Goal: Transaction & Acquisition: Purchase product/service

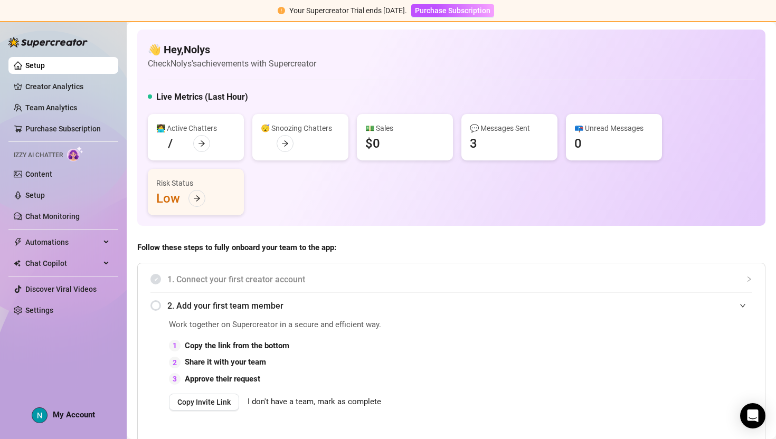
scroll to position [643, 0]
click at [461, 14] on span "Purchase Subscription" at bounding box center [452, 10] width 75 height 8
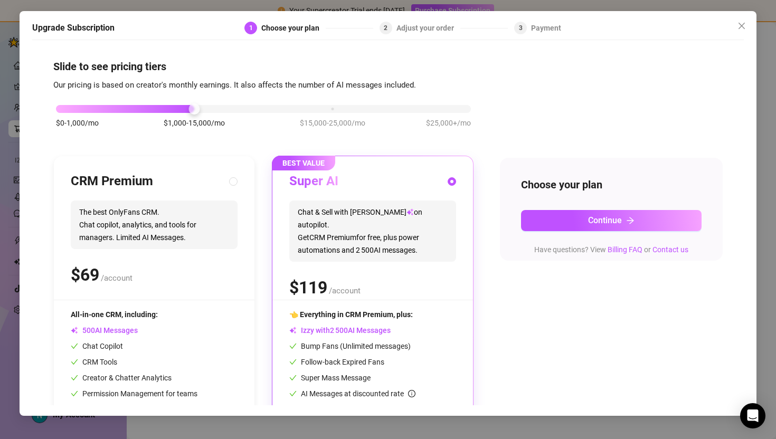
click at [432, 26] on div "Adjust your order" at bounding box center [428, 28] width 64 height 13
click at [745, 18] on button "Close" at bounding box center [741, 25] width 17 height 17
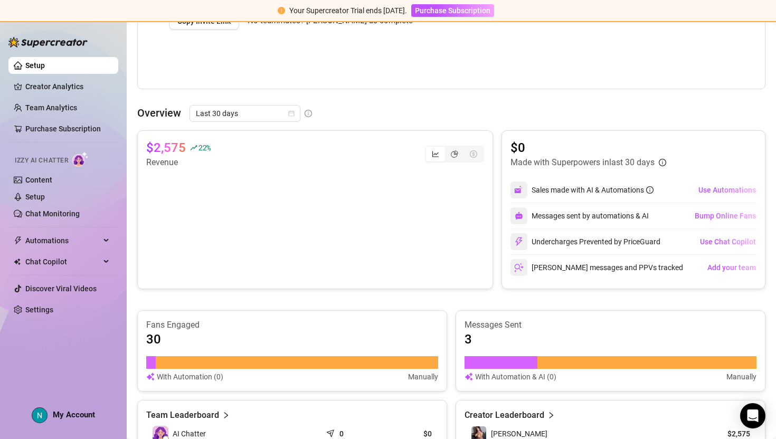
scroll to position [382, 0]
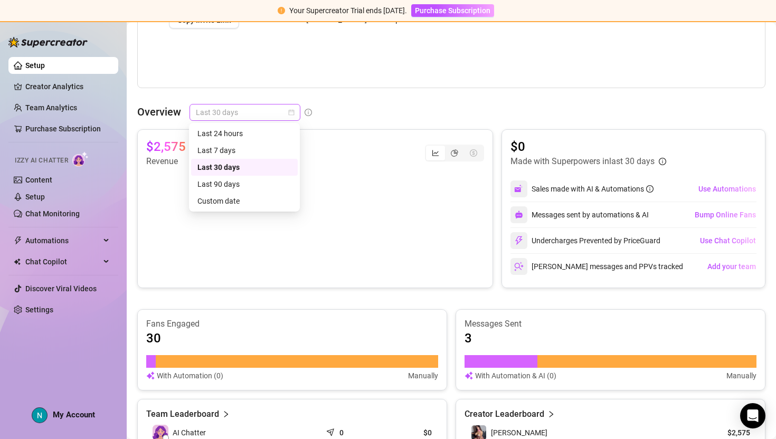
click at [260, 107] on span "Last 30 days" at bounding box center [245, 112] width 98 height 16
click at [254, 148] on div "Last 7 days" at bounding box center [244, 151] width 94 height 12
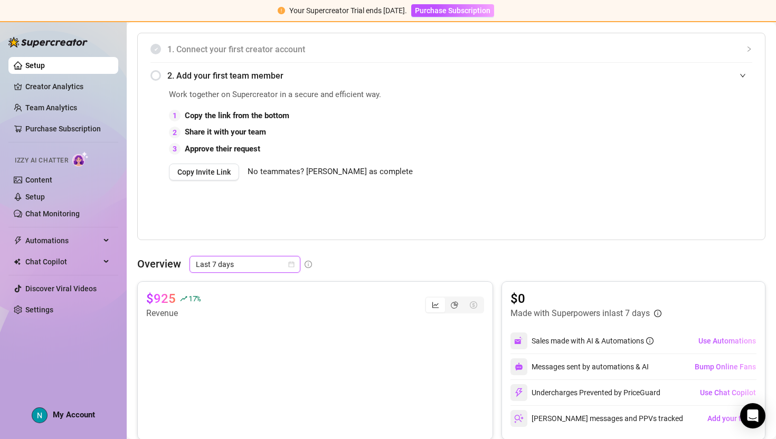
scroll to position [232, 0]
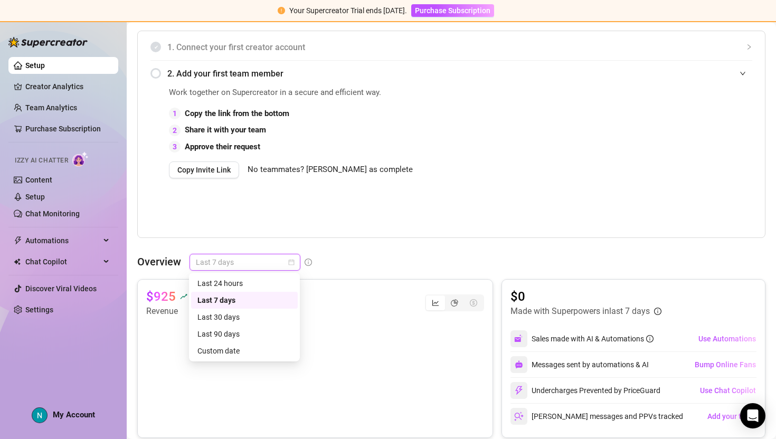
click at [268, 258] on span "Last 7 days" at bounding box center [245, 262] width 98 height 16
click at [270, 282] on div "Last 24 hours" at bounding box center [244, 284] width 94 height 12
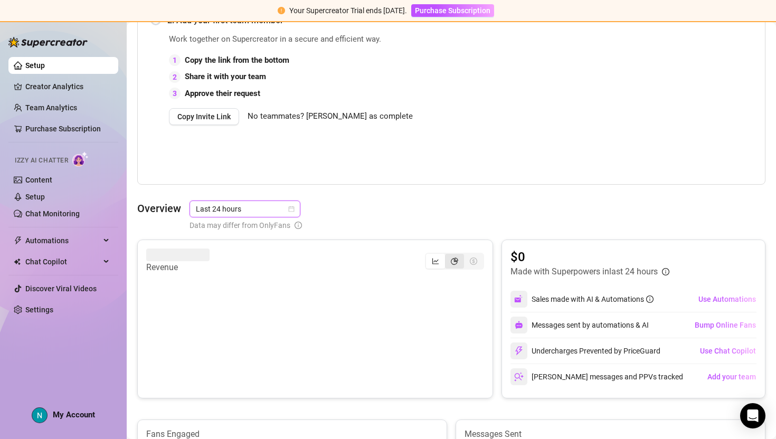
scroll to position [303, 0]
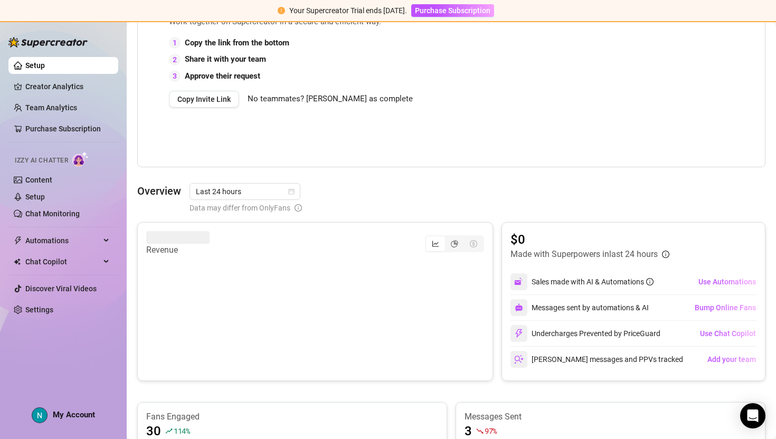
drag, startPoint x: 673, startPoint y: 331, endPoint x: 587, endPoint y: 338, distance: 86.3
click at [586, 338] on div "Undercharges Prevented by PriceGuard Use Chat Copilot" at bounding box center [633, 333] width 246 height 25
click at [587, 338] on div "Undercharges Prevented by PriceGuard" at bounding box center [585, 333] width 150 height 17
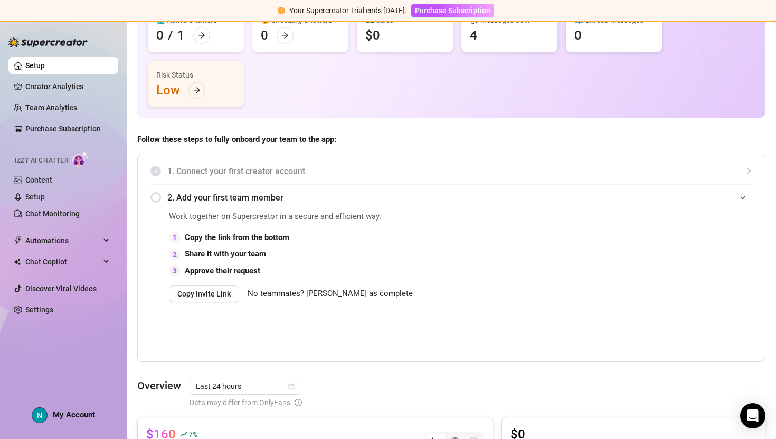
scroll to position [92, 0]
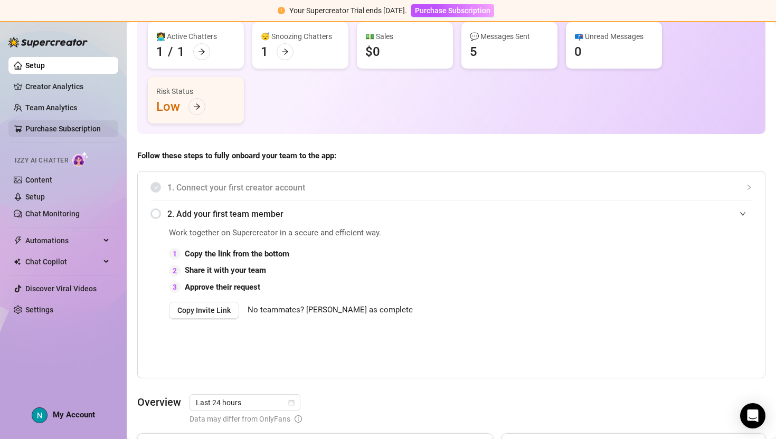
click at [63, 128] on link "Purchase Subscription" at bounding box center [62, 129] width 75 height 8
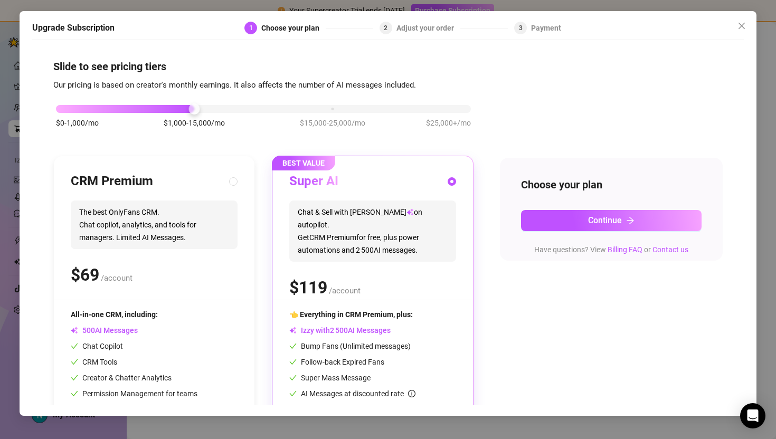
scroll to position [52, 0]
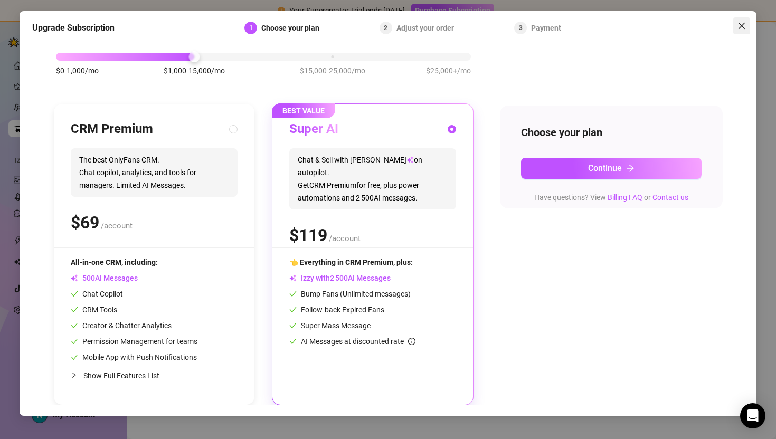
click at [738, 23] on icon "close" at bounding box center [741, 26] width 8 height 8
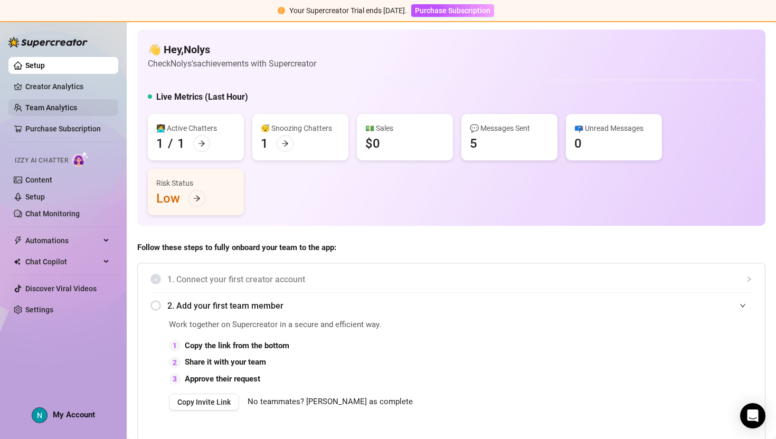
click at [77, 110] on link "Team Analytics" at bounding box center [51, 107] width 52 height 8
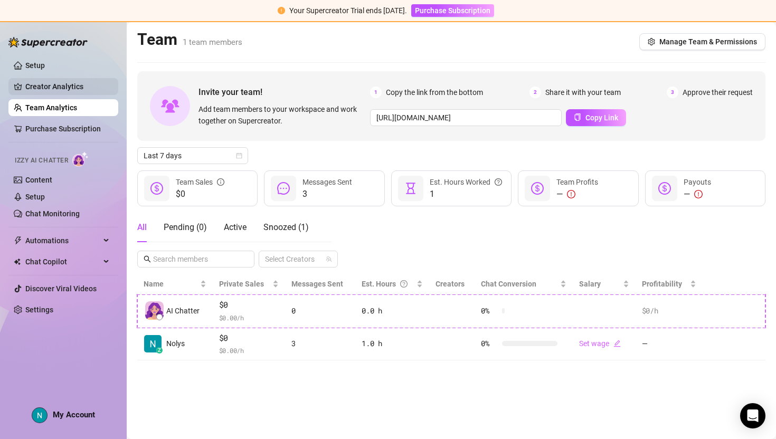
click at [50, 89] on link "Creator Analytics" at bounding box center [67, 86] width 84 height 17
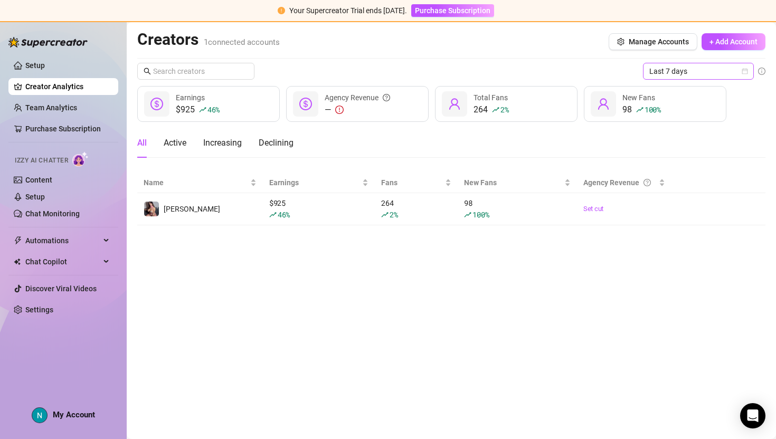
click at [690, 67] on span "Last 7 days" at bounding box center [698, 71] width 98 height 16
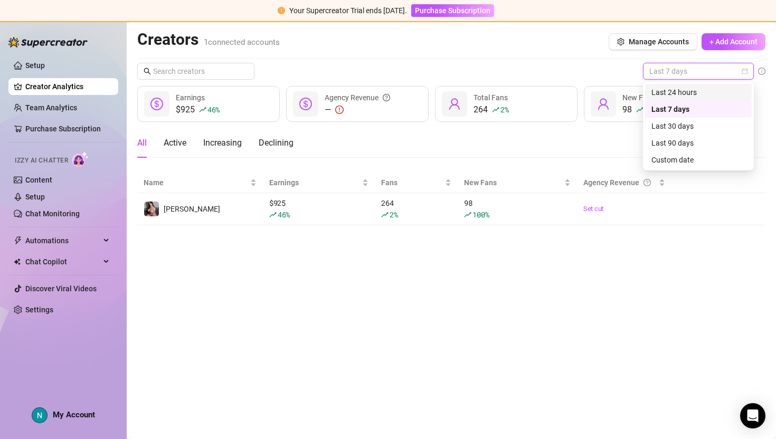
click at [681, 93] on div "Last 24 hours" at bounding box center [698, 93] width 94 height 12
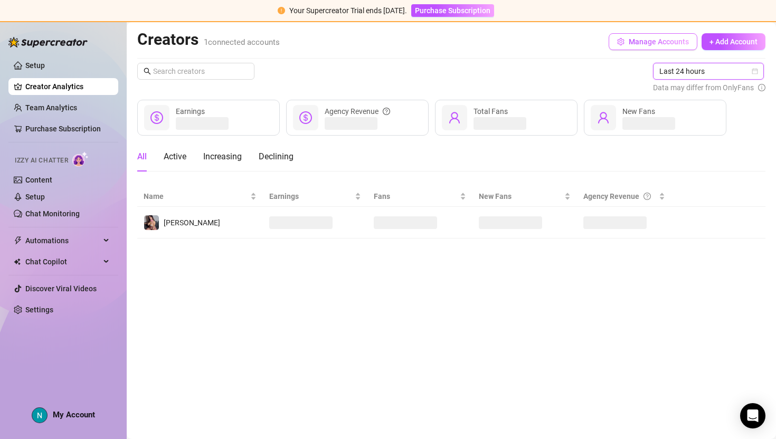
click at [671, 45] on span "Manage Accounts" at bounding box center [659, 41] width 60 height 8
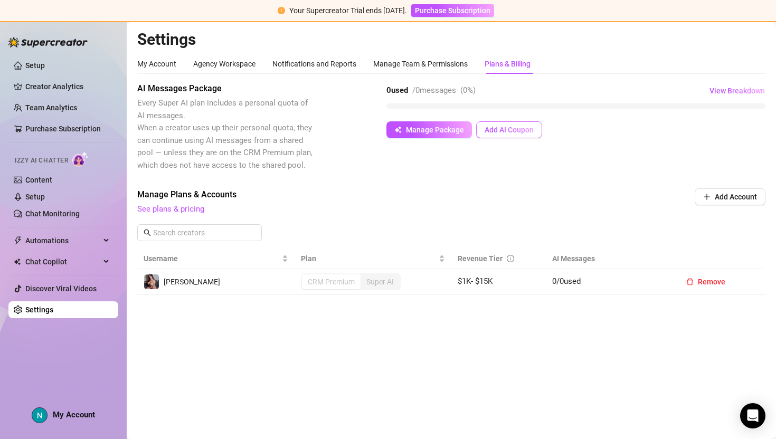
click at [497, 132] on span "Add AI Coupon" at bounding box center [508, 130] width 49 height 8
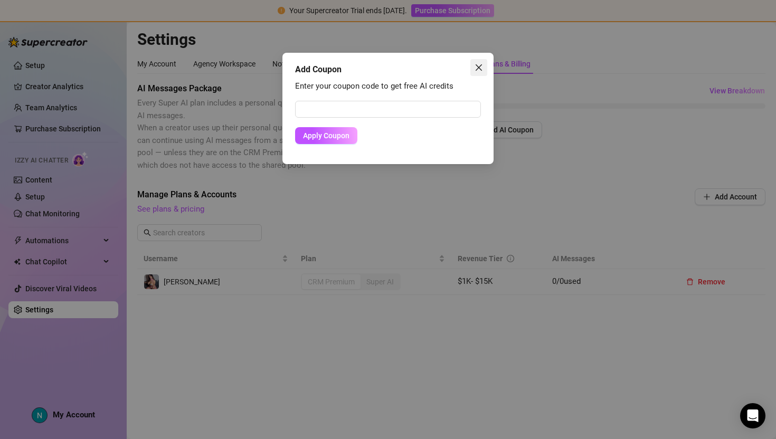
click at [477, 68] on icon "close" at bounding box center [479, 67] width 6 height 6
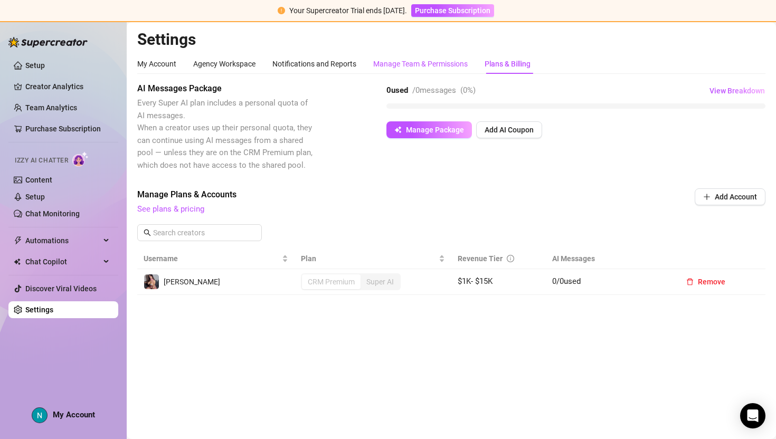
click at [454, 63] on div "Manage Team & Permissions" at bounding box center [420, 64] width 94 height 12
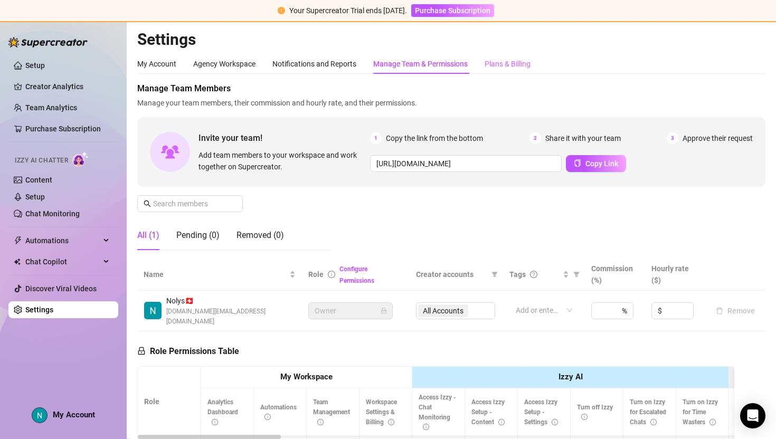
click at [492, 73] on div "Plans & Billing" at bounding box center [507, 64] width 46 height 20
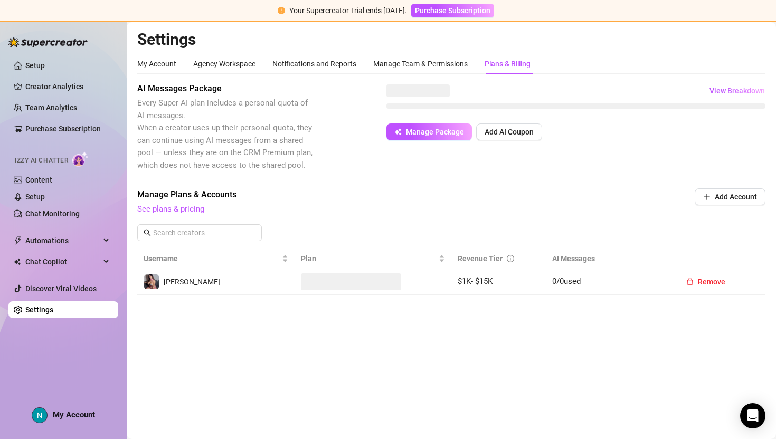
click at [501, 70] on div "Plans & Billing" at bounding box center [507, 64] width 46 height 20
click at [508, 139] on div "AI Messages Package Every Super AI plan includes a personal quota of AI message…" at bounding box center [451, 126] width 628 height 89
click at [505, 137] on button "Add AI Coupon" at bounding box center [509, 129] width 66 height 17
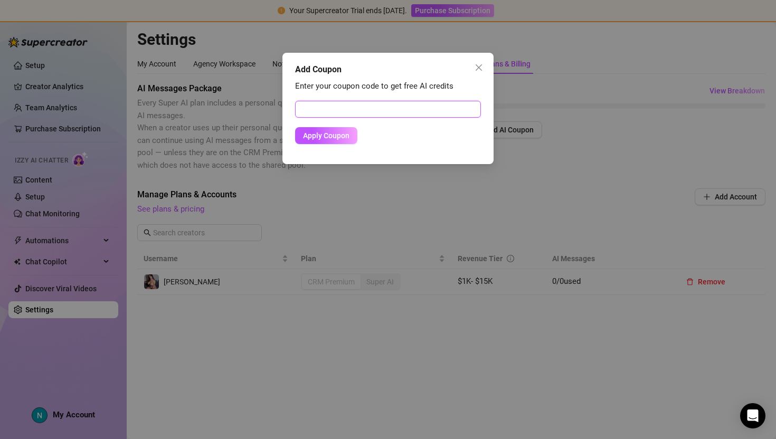
click at [433, 107] on input "text" at bounding box center [388, 109] width 186 height 17
type input "Onlyfinder90off"
click at [335, 140] on button "Apply Coupon" at bounding box center [326, 135] width 62 height 17
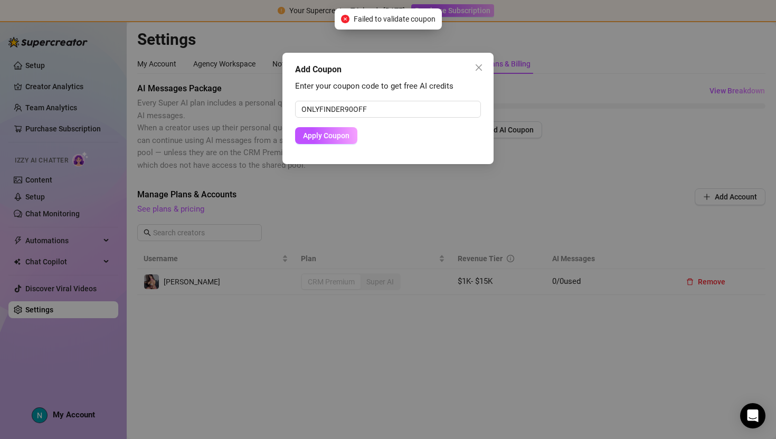
click at [469, 66] on div "Add Coupon" at bounding box center [388, 69] width 186 height 13
click at [478, 65] on icon "close" at bounding box center [478, 67] width 8 height 8
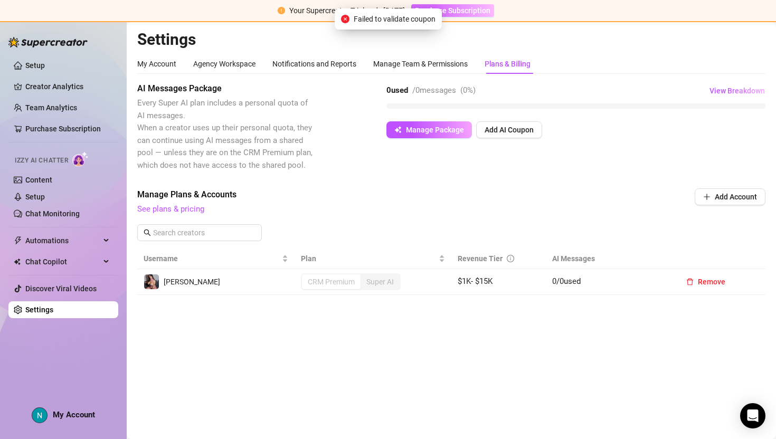
click at [473, 16] on button "Purchase Subscription" at bounding box center [452, 10] width 83 height 13
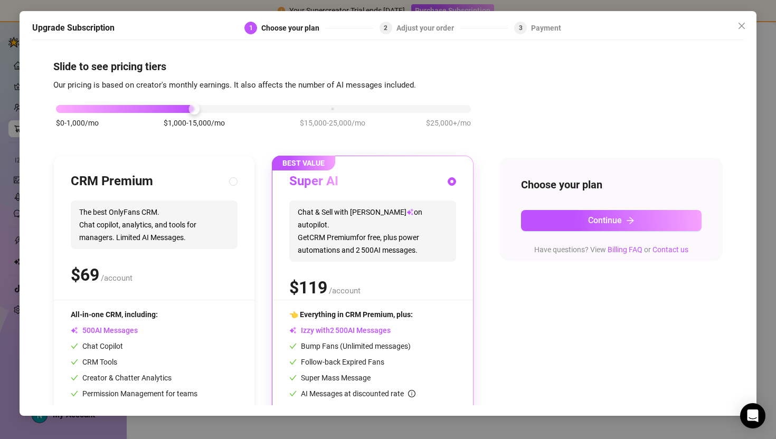
scroll to position [52, 0]
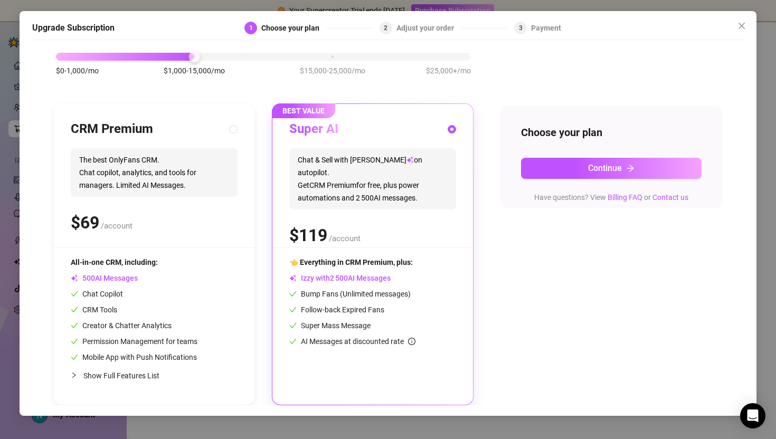
click at [136, 196] on div "CRM Premium The best OnlyFans CRM. Chat copilot, analytics, and tools for manag…" at bounding box center [154, 184] width 167 height 127
radio input "true"
radio input "false"
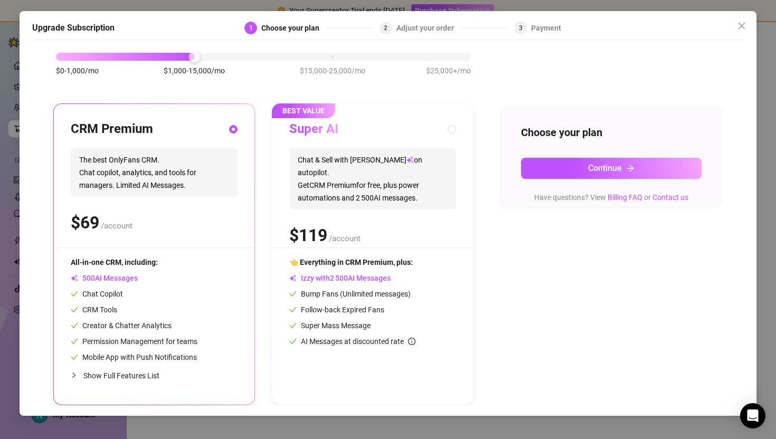
click at [436, 182] on span "Chat & Sell with Izzy on autopilot. Get CRM Premium for free, plus power automa…" at bounding box center [372, 178] width 167 height 61
radio input "false"
radio input "true"
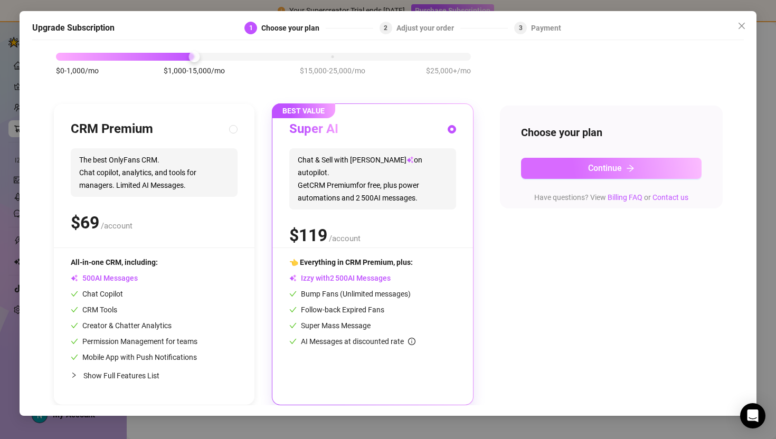
click at [585, 168] on button "Continue" at bounding box center [611, 168] width 181 height 21
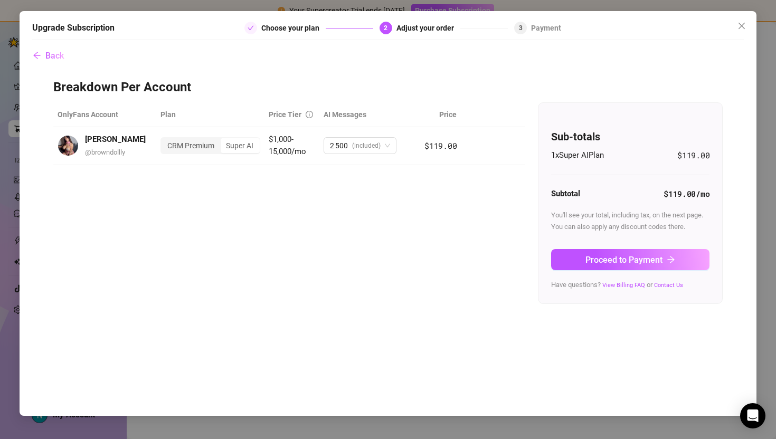
scroll to position [0, 0]
click at [361, 146] on span "(included)" at bounding box center [366, 146] width 28 height 16
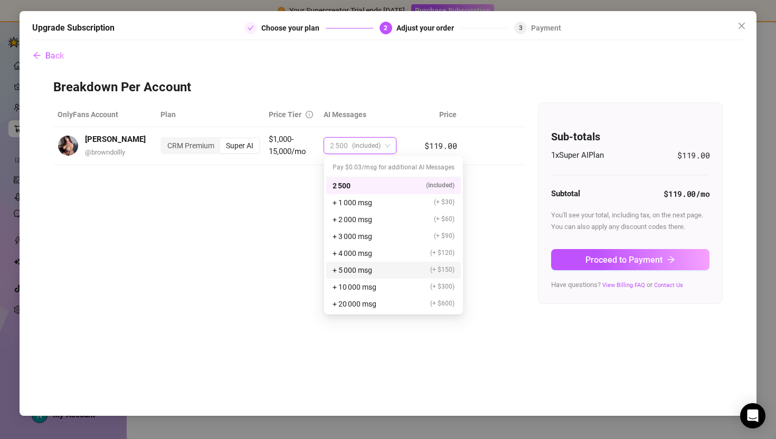
click at [553, 286] on span "Have questions? View Billing FAQ or Contact Us" at bounding box center [617, 285] width 132 height 8
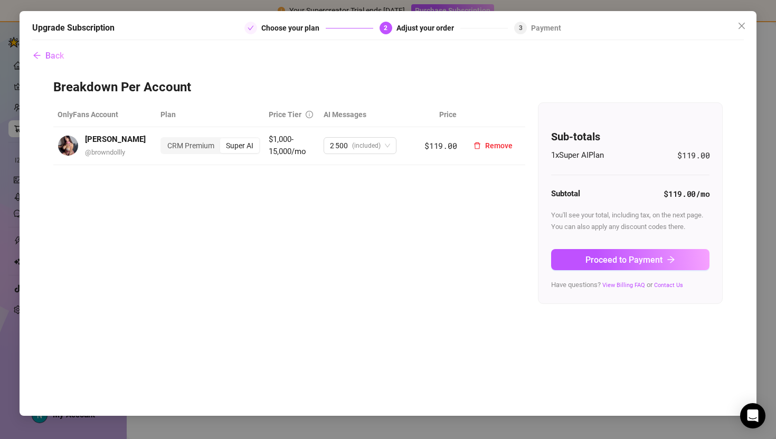
click at [261, 147] on td "CRM Premium Super AI" at bounding box center [210, 146] width 108 height 38
click at [239, 143] on div "Super AI" at bounding box center [239, 145] width 39 height 15
click at [223, 140] on input "Super AI" at bounding box center [223, 140] width 0 height 0
click at [573, 258] on button "Proceed to Payment" at bounding box center [630, 259] width 158 height 21
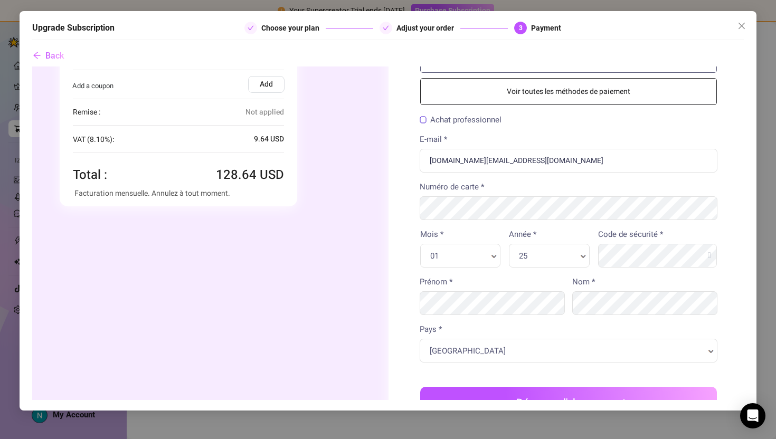
scroll to position [18, 0]
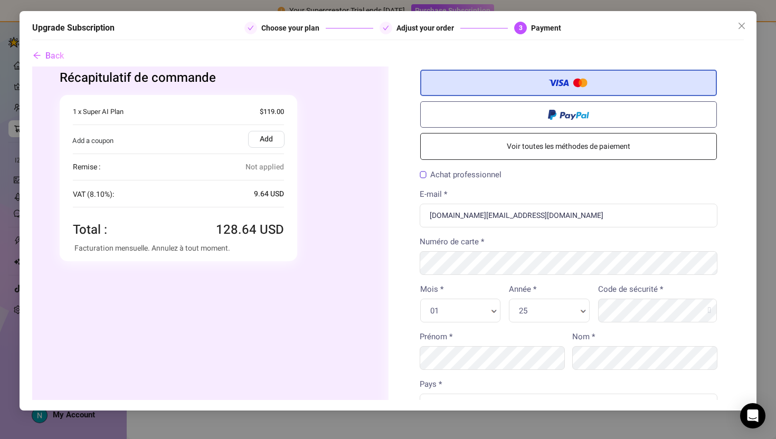
click at [258, 140] on label "Add" at bounding box center [266, 138] width 36 height 17
click at [32, 66] on input "Add" at bounding box center [32, 66] width 0 height 0
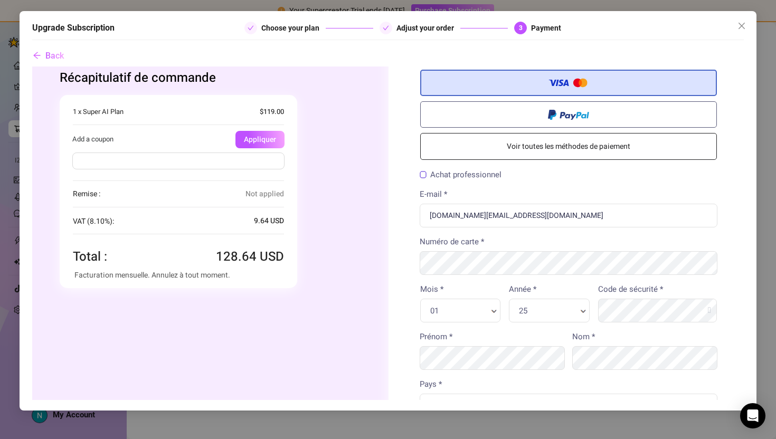
click at [258, 165] on input "text" at bounding box center [178, 160] width 212 height 17
paste input "Onlyfinder90off"
type input "Onlyfinder90off"
click at [268, 141] on button "Appliquer" at bounding box center [259, 138] width 49 height 17
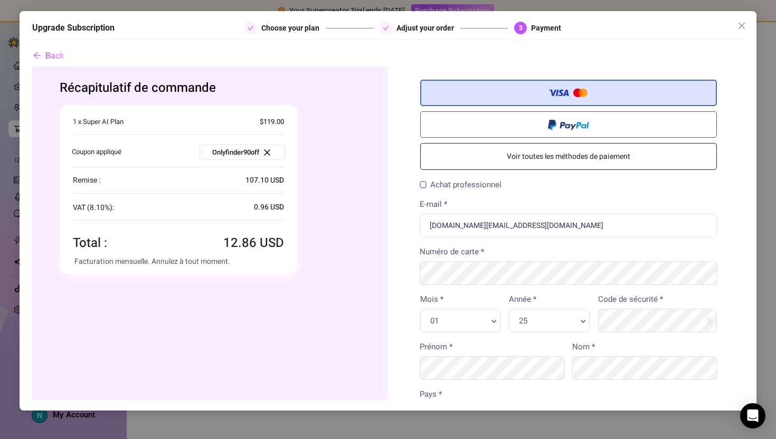
scroll to position [0, 0]
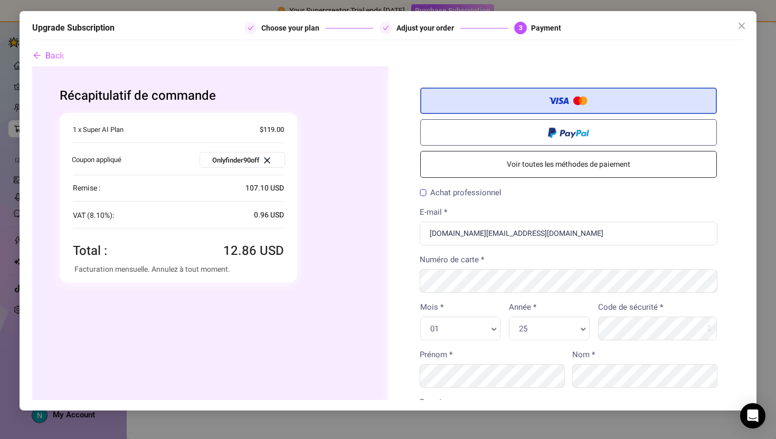
click at [748, 16] on div "Upgrade Subscription Choose your plan Adjust your order 3 Payment Back" at bounding box center [388, 211] width 737 height 400
click at [745, 22] on icon "close" at bounding box center [741, 26] width 8 height 8
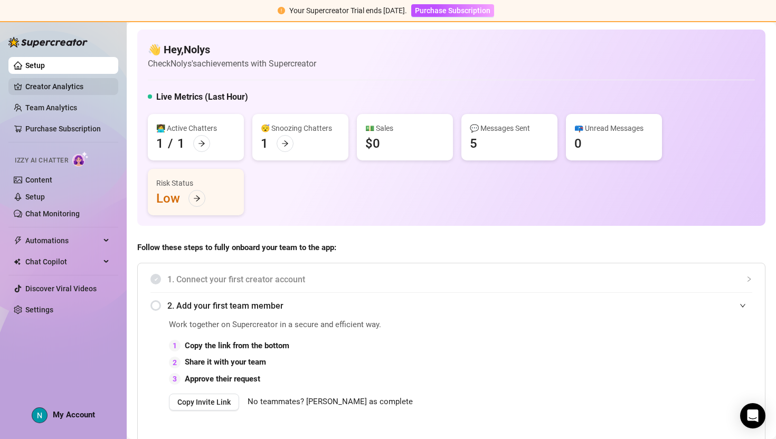
click at [72, 83] on link "Creator Analytics" at bounding box center [67, 86] width 84 height 17
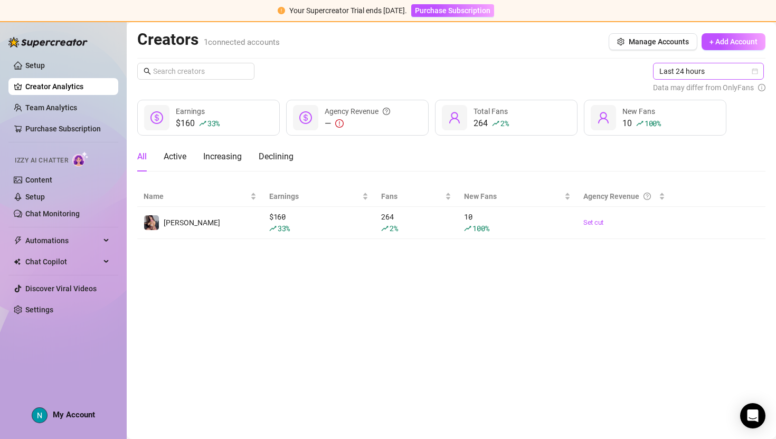
click at [682, 69] on span "Last 24 hours" at bounding box center [708, 71] width 98 height 16
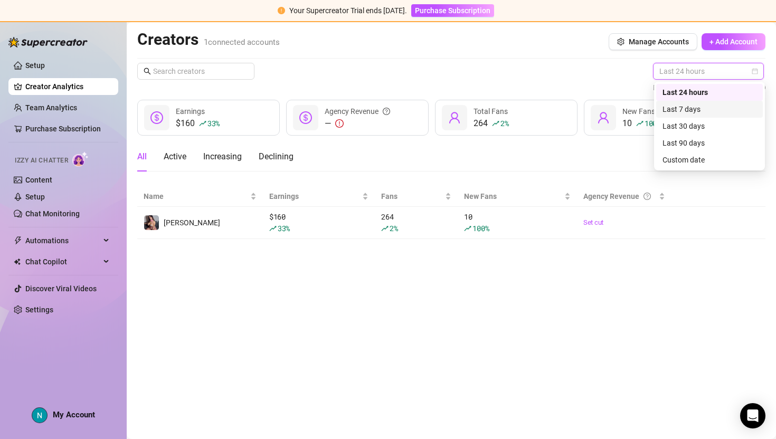
click at [679, 113] on div "Last 7 days" at bounding box center [709, 109] width 94 height 12
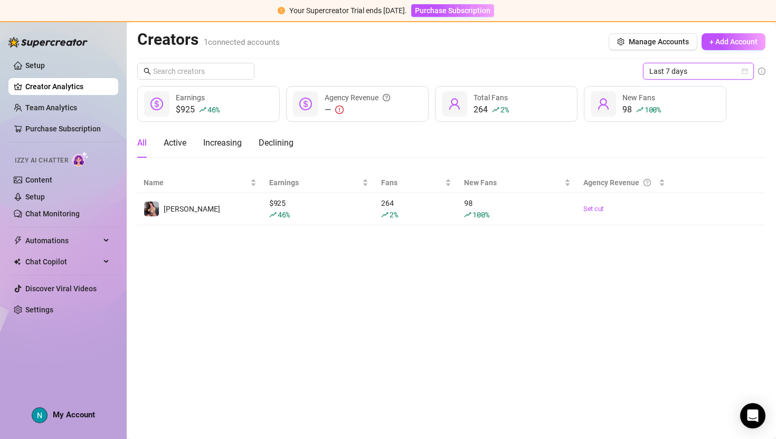
click at [675, 75] on span "Last 7 days" at bounding box center [698, 71] width 98 height 16
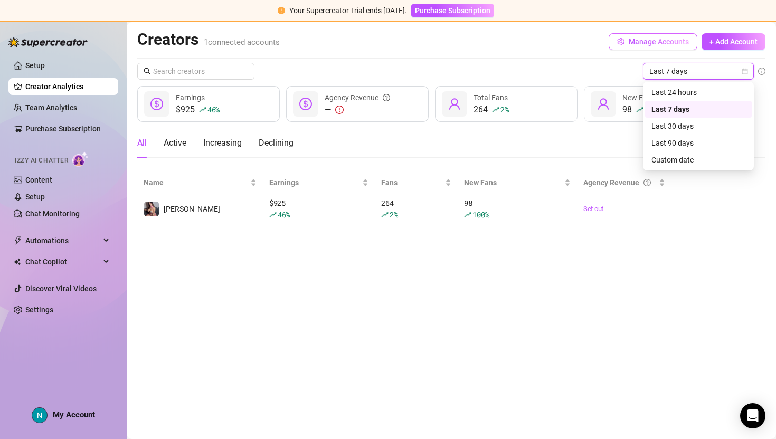
click at [669, 45] on span "Manage Accounts" at bounding box center [659, 41] width 60 height 8
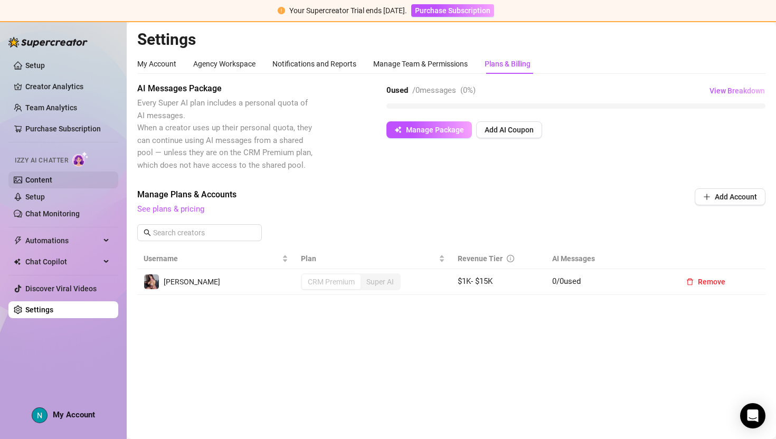
click at [52, 176] on link "Content" at bounding box center [38, 180] width 27 height 8
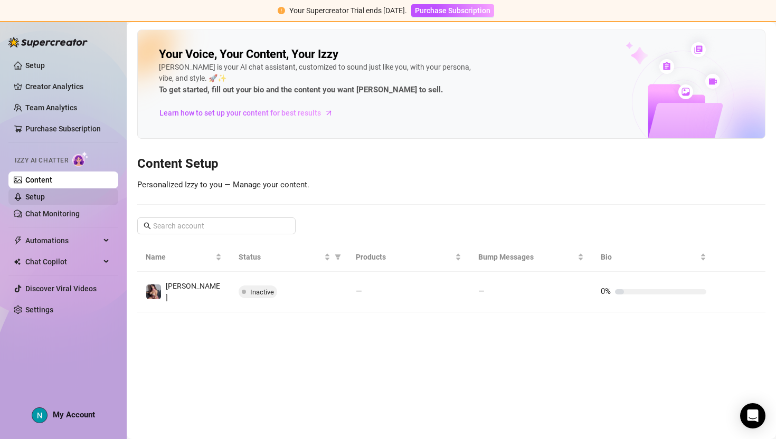
click at [45, 197] on link "Setup" at bounding box center [35, 197] width 20 height 8
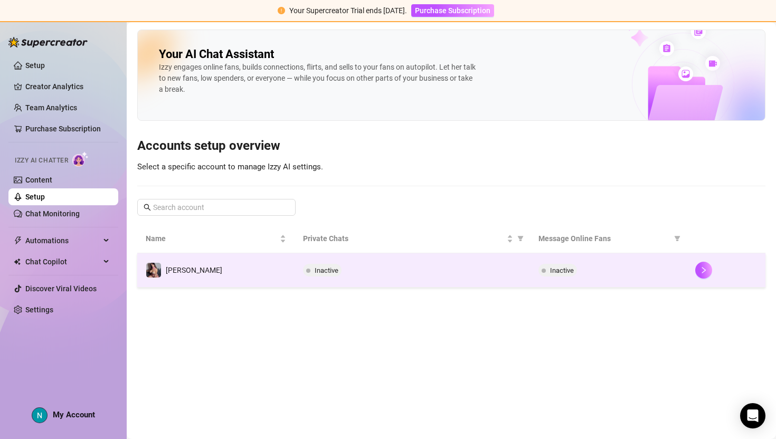
click at [300, 270] on td "Inactive" at bounding box center [411, 270] width 235 height 34
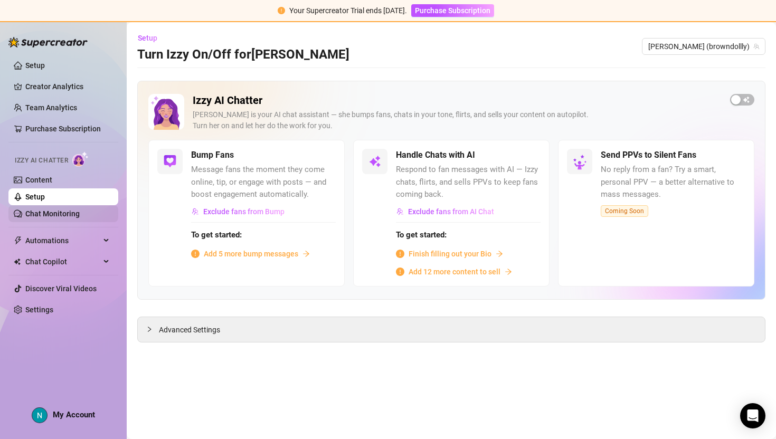
click at [69, 217] on link "Chat Monitoring" at bounding box center [52, 214] width 54 height 8
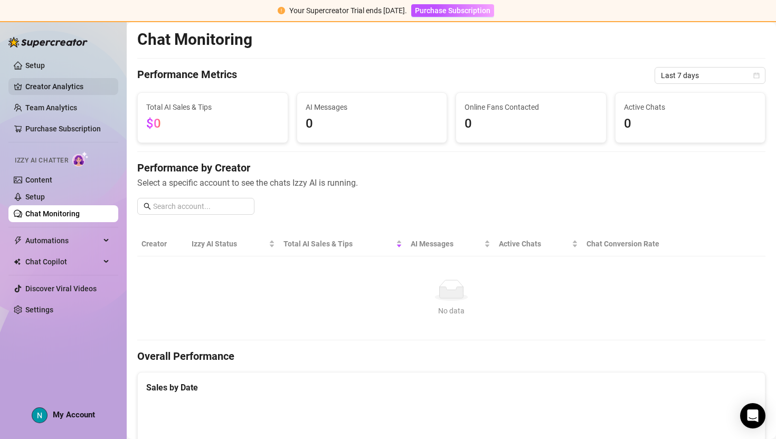
click at [36, 87] on link "Creator Analytics" at bounding box center [67, 86] width 84 height 17
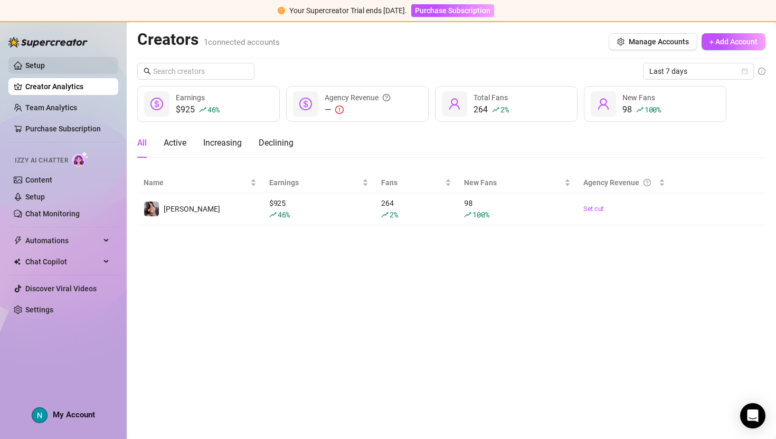
click at [37, 61] on link "Setup" at bounding box center [35, 65] width 20 height 8
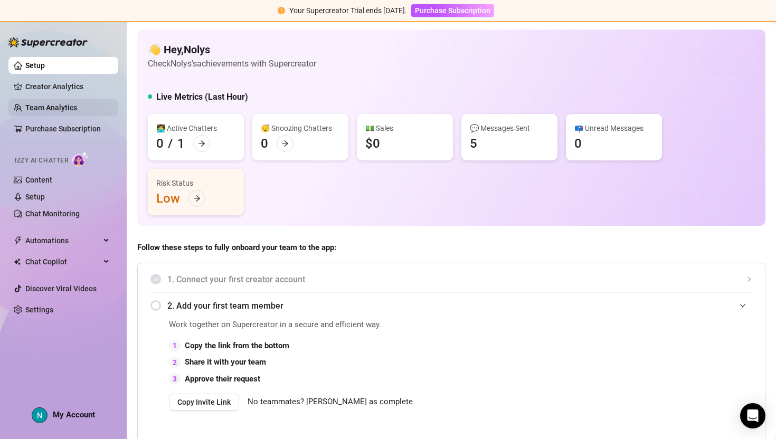
click at [70, 112] on link "Team Analytics" at bounding box center [51, 107] width 52 height 8
